Goal: Check status: Check status

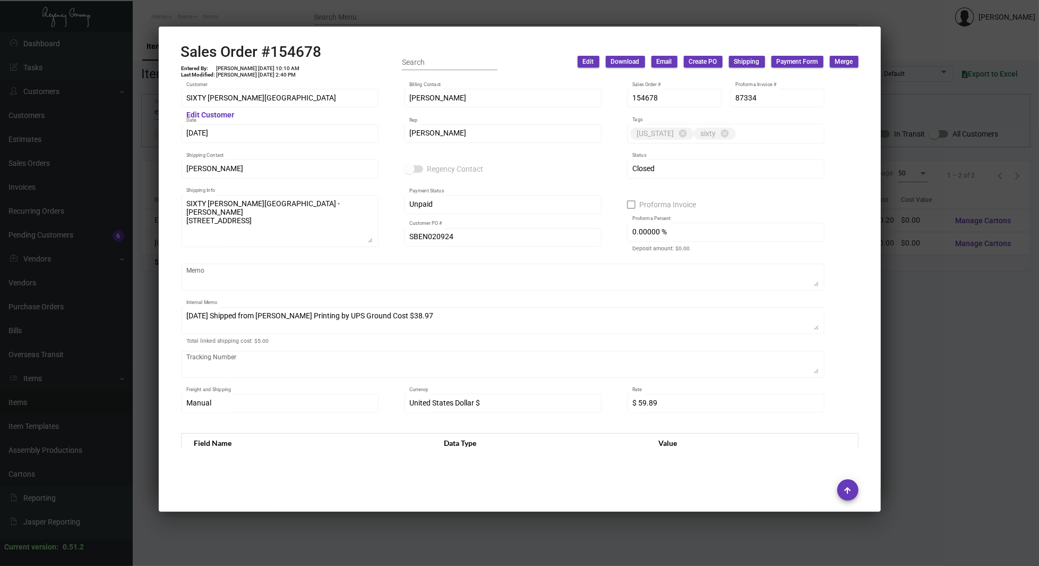
scroll to position [523, 0]
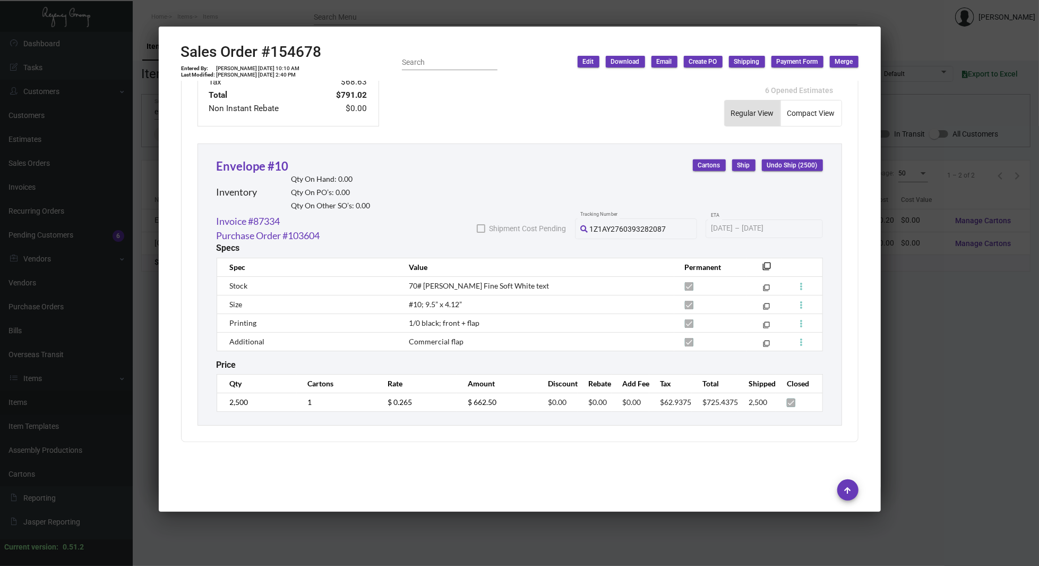
click at [83, 71] on div at bounding box center [519, 283] width 1039 height 566
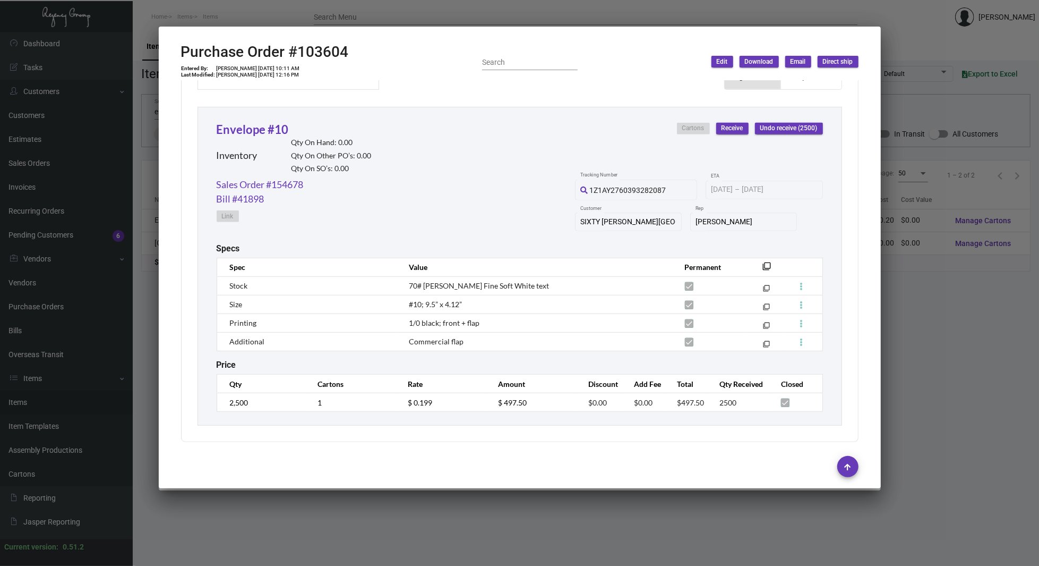
click at [83, 71] on div at bounding box center [519, 283] width 1039 height 566
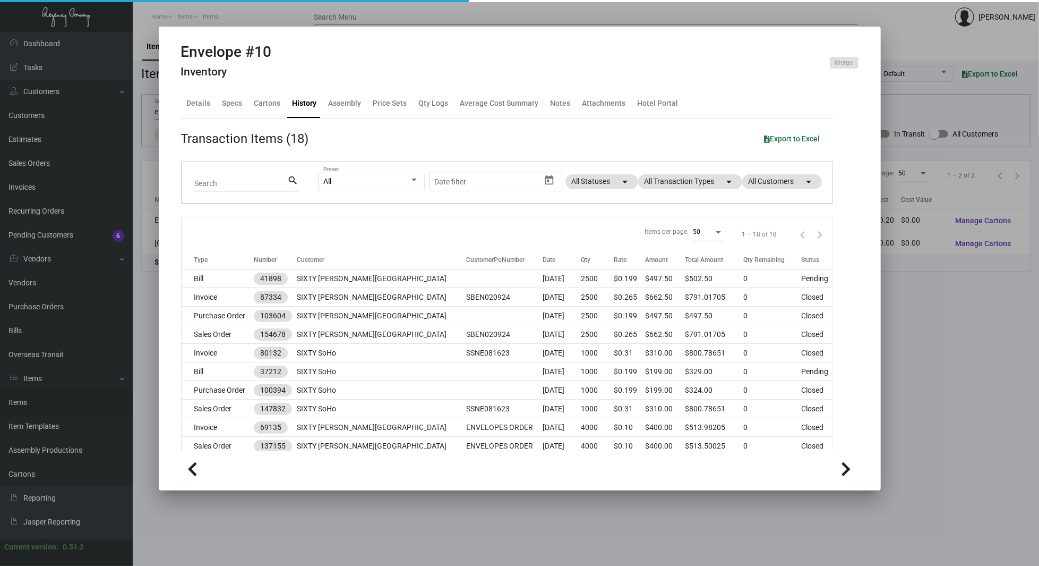
click at [85, 64] on div at bounding box center [519, 283] width 1039 height 566
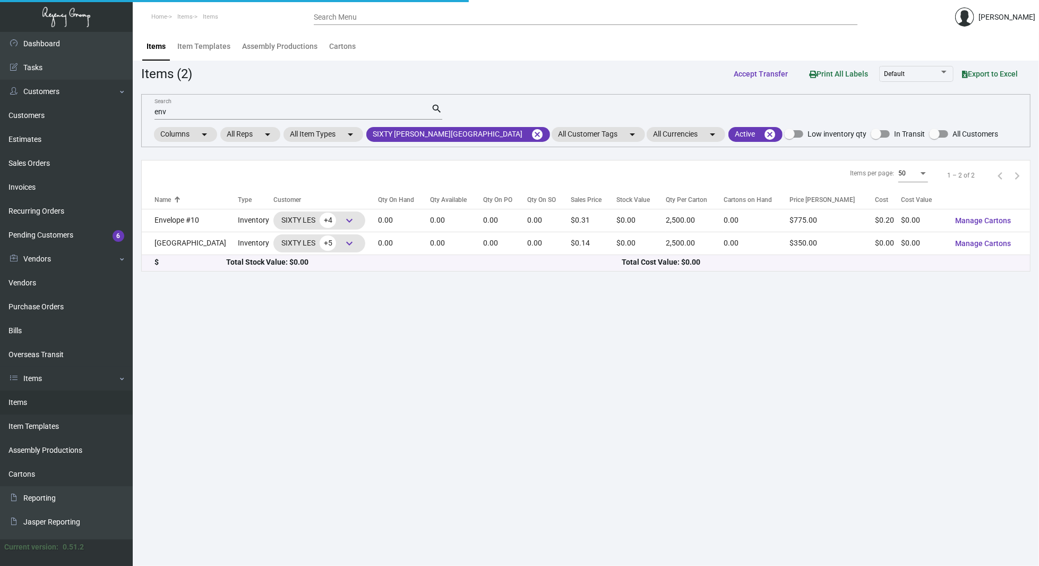
click at [400, 19] on input "Search Menu" at bounding box center [586, 17] width 544 height 8
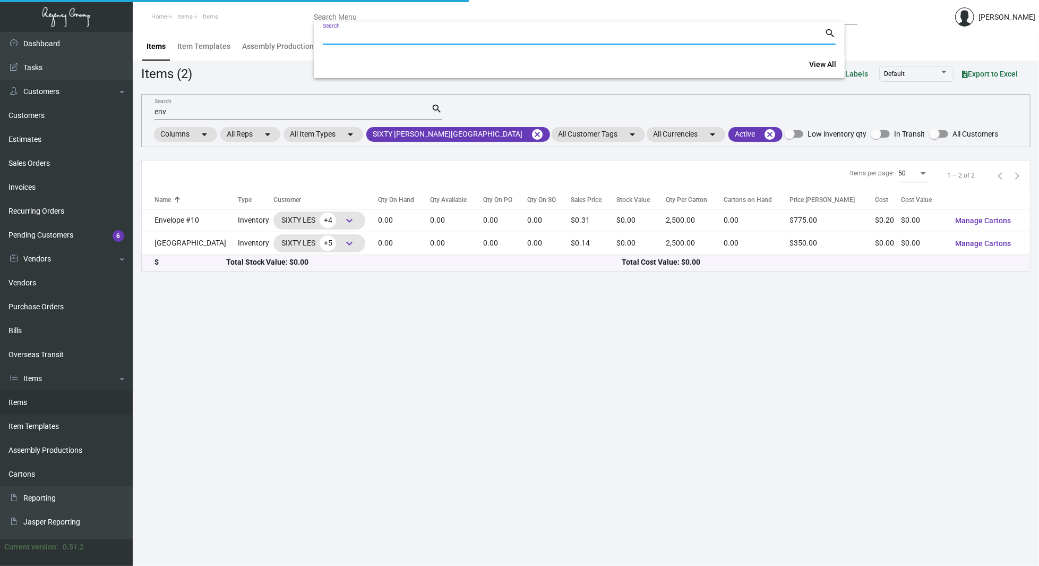
paste input "108488"
type input "108488"
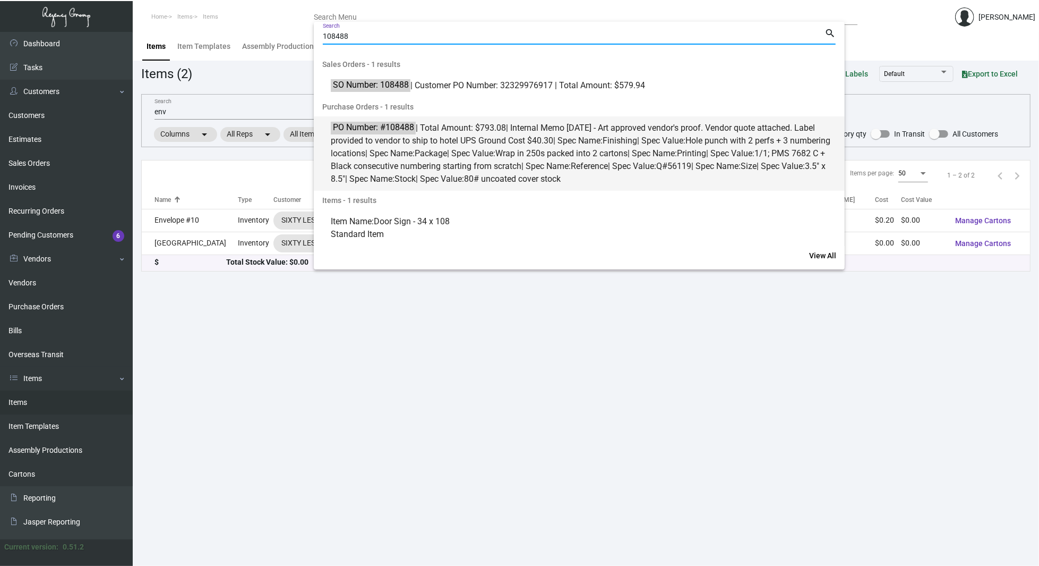
click at [575, 164] on span "1/1; PMS 7682 C + Black consecutive numbering starting from scratch" at bounding box center [578, 159] width 494 height 23
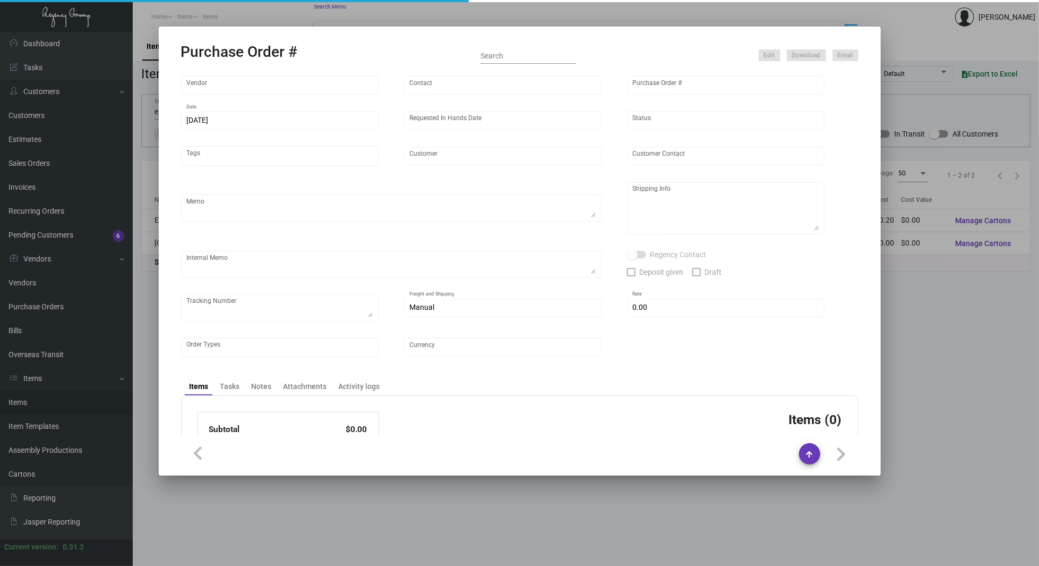
type input "Impact Printing"
type input "Impact Orders"
type input "108488"
type input "[DATE]"
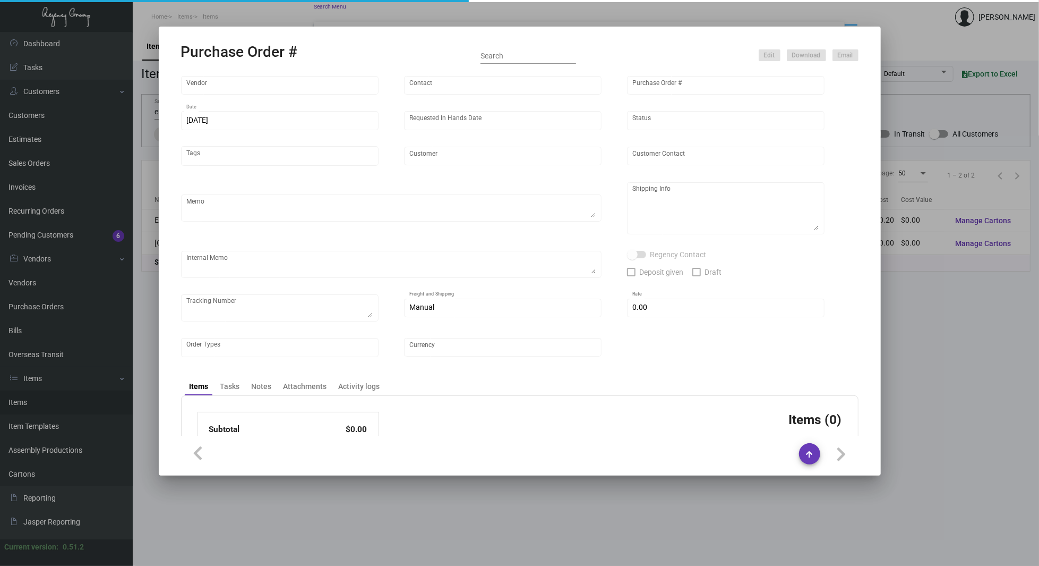
type input "Oceana SM"
type input "[PERSON_NAME]"
type textarea "Please send proof for approval to [EMAIL_ADDRESS][DOMAIN_NAME] with me cc'ed. V…"
type textarea "Oceana SM - [PERSON_NAME] [STREET_ADDRESS]"
type textarea "[DATE] - Art approved vendor's proof. Vendor quote attached. Label provided to …"
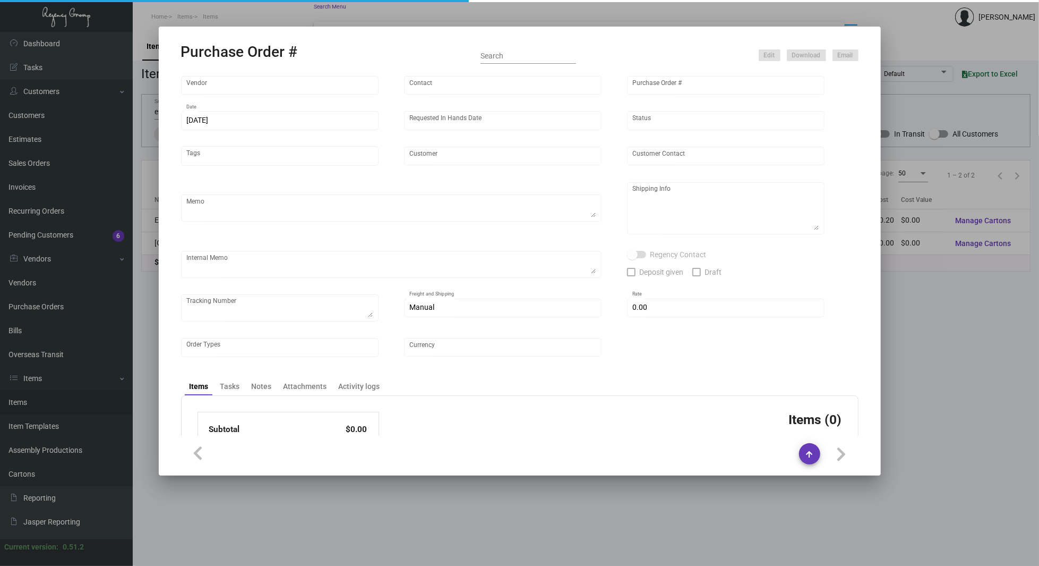
type input "$ 0.00"
type input "United States Dollar $"
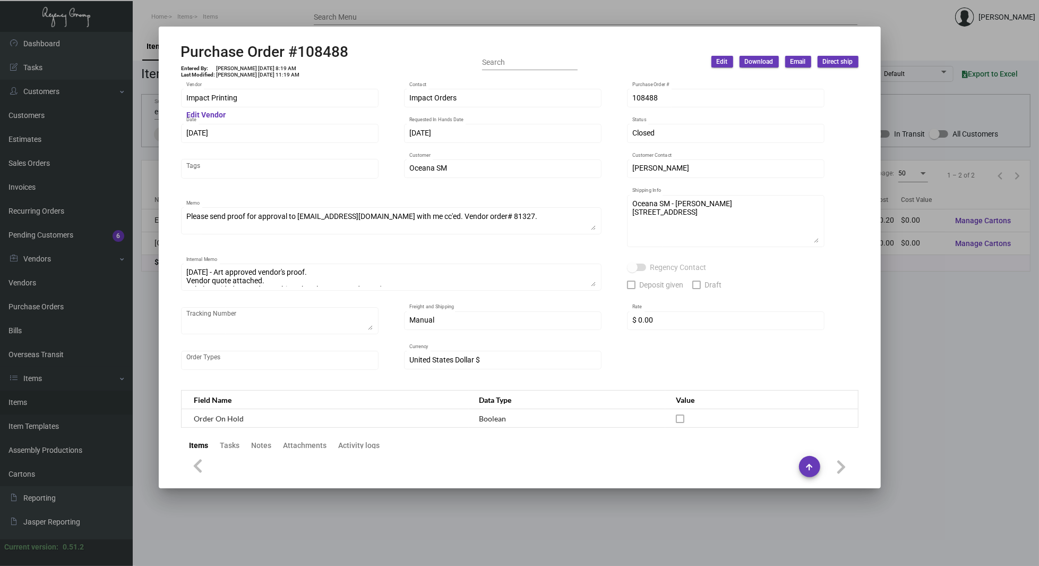
click at [323, 52] on h2 "Purchase Order #108488" at bounding box center [265, 52] width 168 height 18
copy h2 "108488"
click at [228, 185] on div "Tags" at bounding box center [280, 173] width 198 height 29
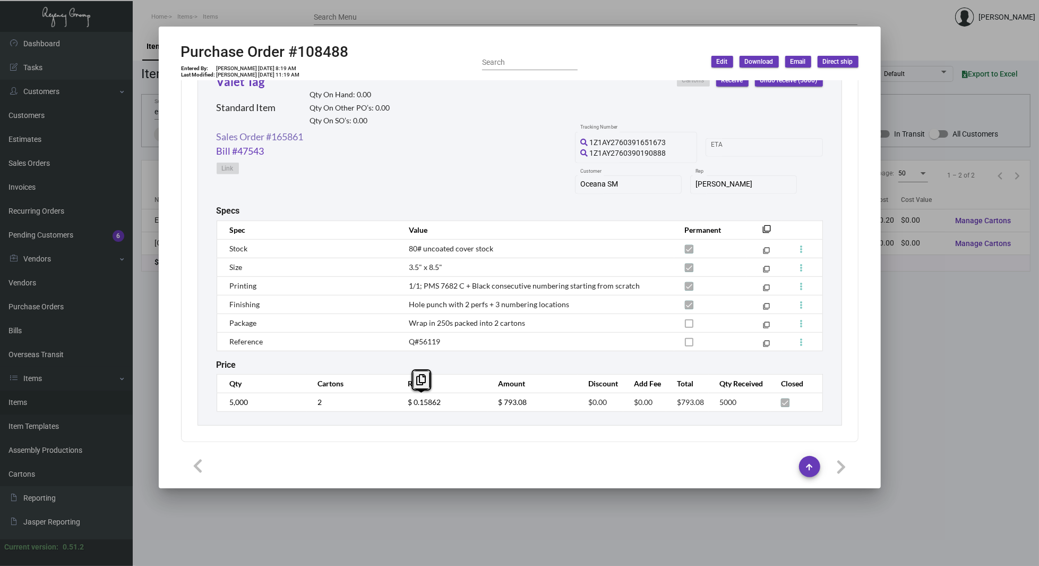
click at [275, 132] on link "Sales Order #165861" at bounding box center [260, 137] width 87 height 14
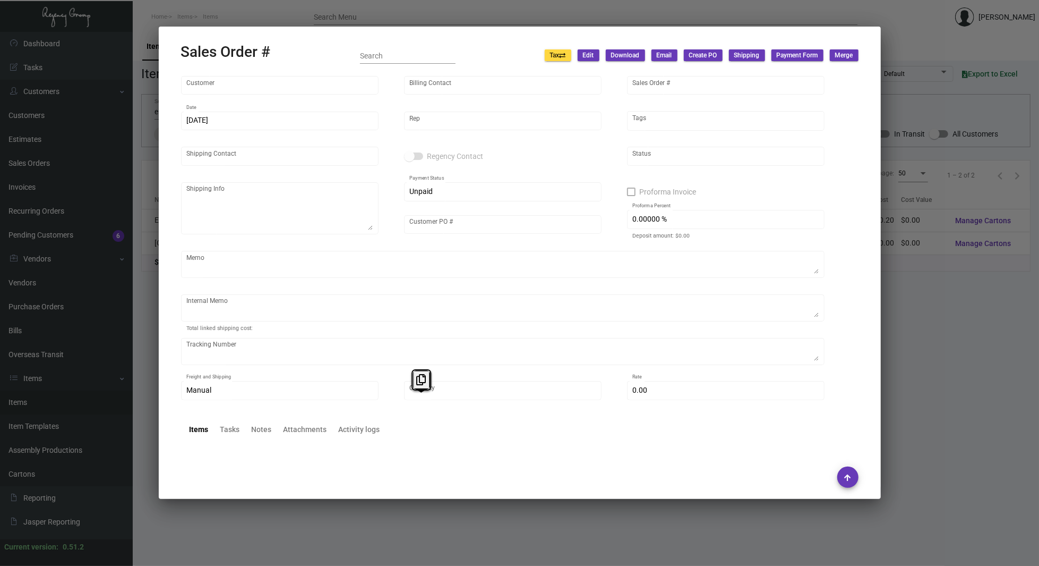
type input "Oceana SM"
type input "[PERSON_NAME]"
type input "165861"
type input "[DATE]"
type input "[PERSON_NAME]"
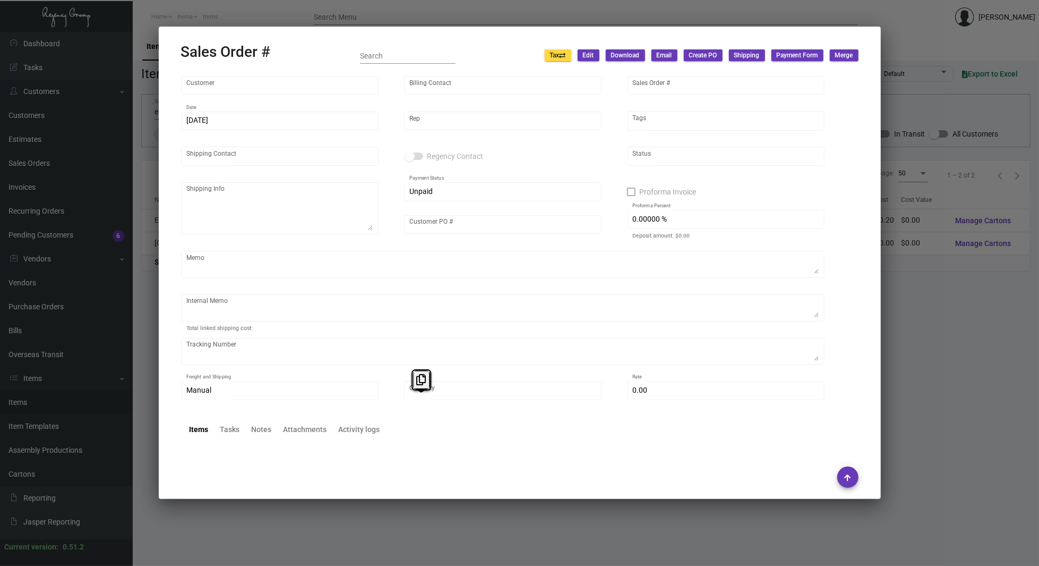
type input "[PERSON_NAME]"
type textarea "Oceana SM - [PERSON_NAME] [STREET_ADDRESS]"
type input "OHVT112224"
type textarea "Customer PO approval attached. Label provided to vendor to ship to hotel UPS Gr…"
type input "United States Dollar $"
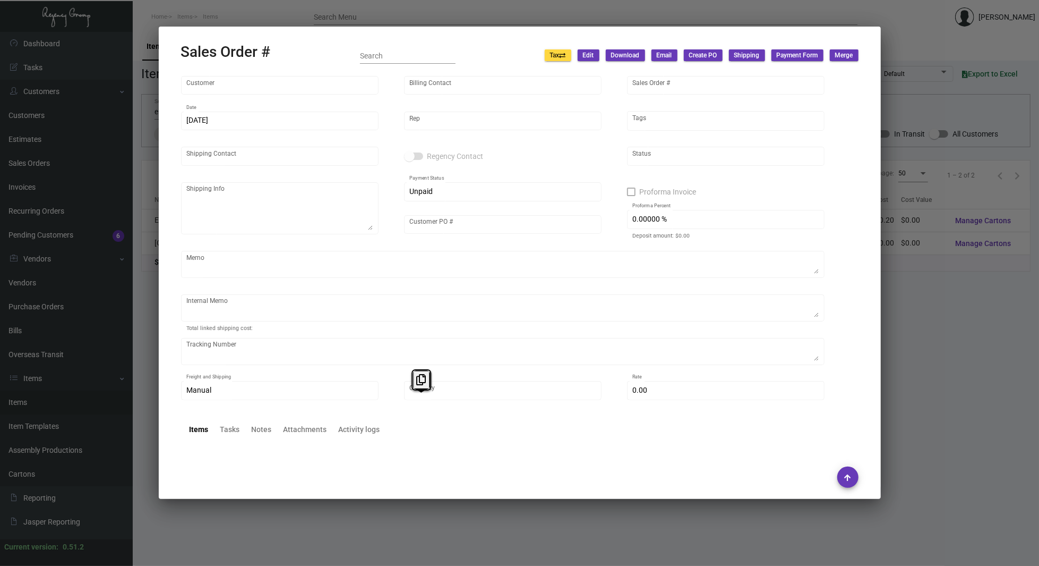
type input "$ 62.47"
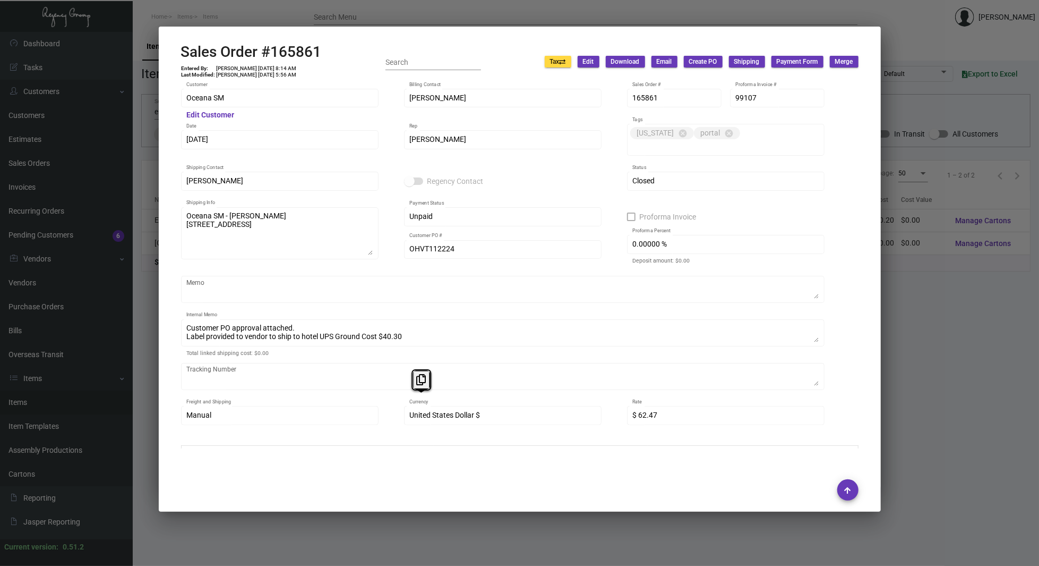
click at [302, 51] on h2 "Sales Order #165861" at bounding box center [251, 52] width 141 height 18
copy h2 "165861"
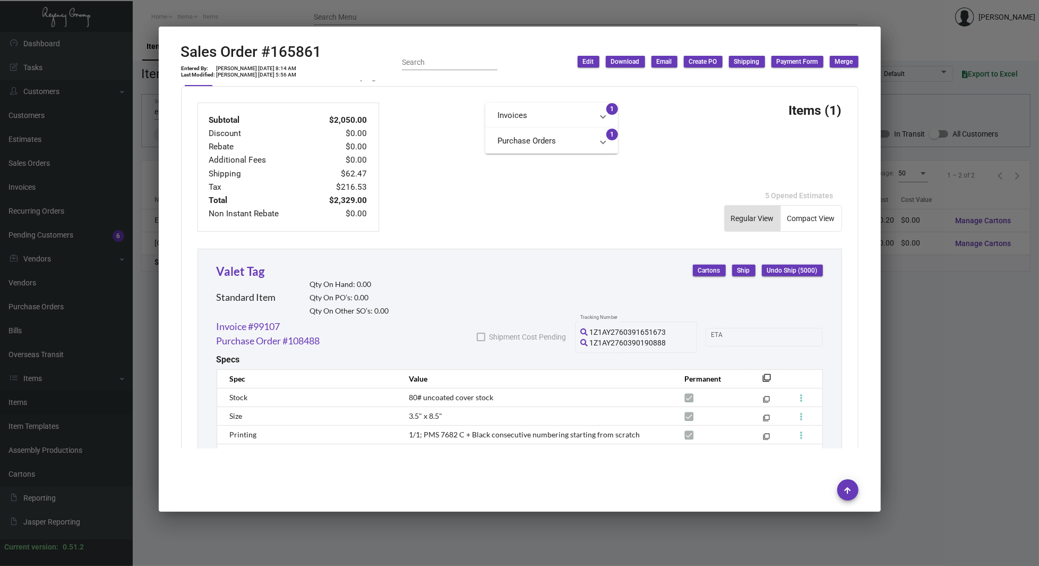
scroll to position [529, 0]
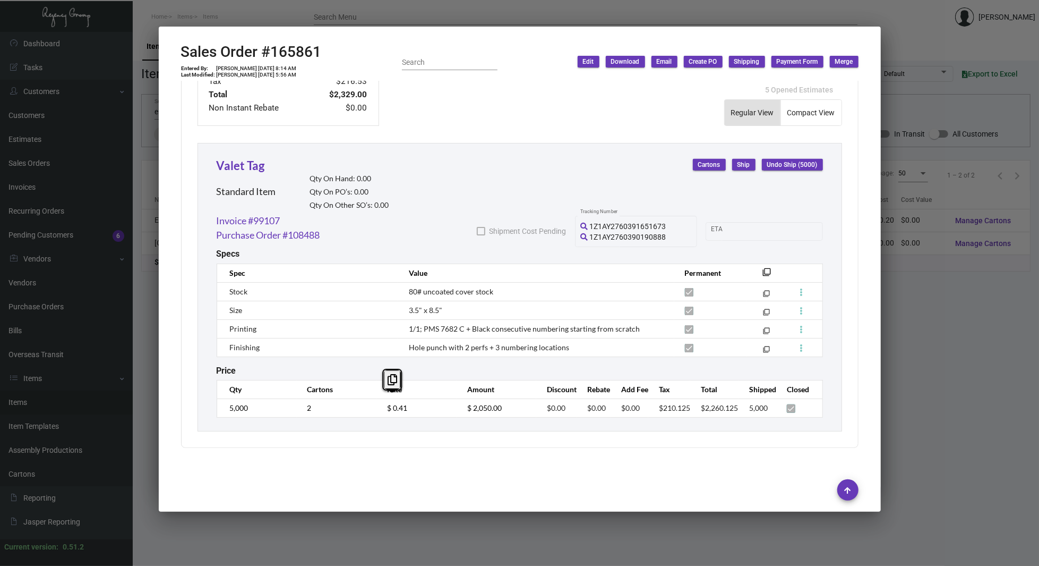
click at [254, 143] on div "Valet Tag Standard Item Qty On Hand: 0.00 Qty On PO’s: 0.00 Qty On Other SO’s: …" at bounding box center [520, 287] width 645 height 288
click at [968, 324] on div at bounding box center [519, 283] width 1039 height 566
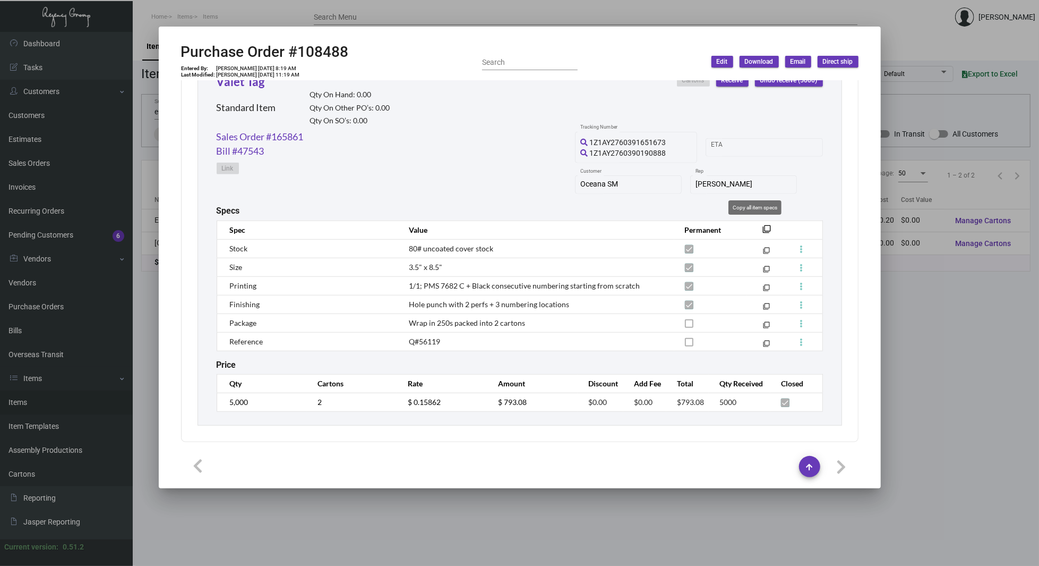
click at [763, 228] on mat-icon "filter_none" at bounding box center [767, 232] width 8 height 8
